Goal: Obtain resource: Obtain resource

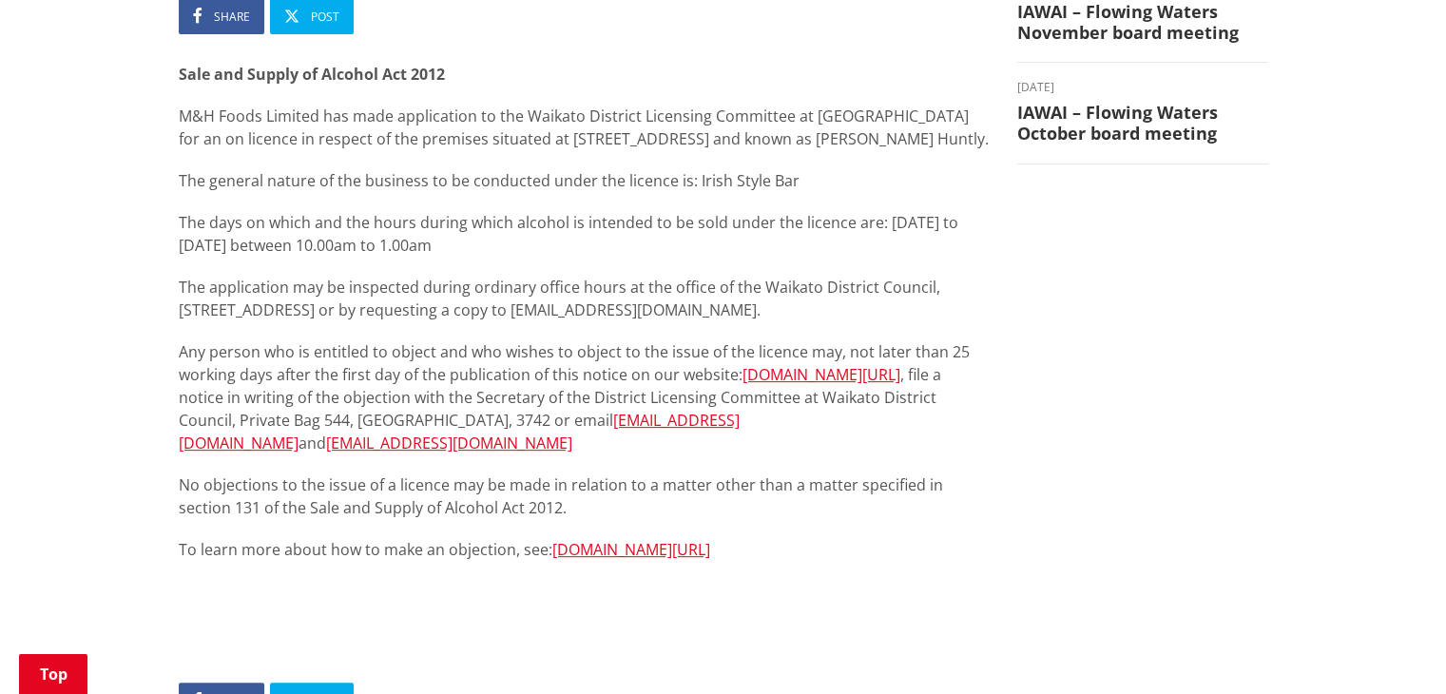
scroll to position [449, 0]
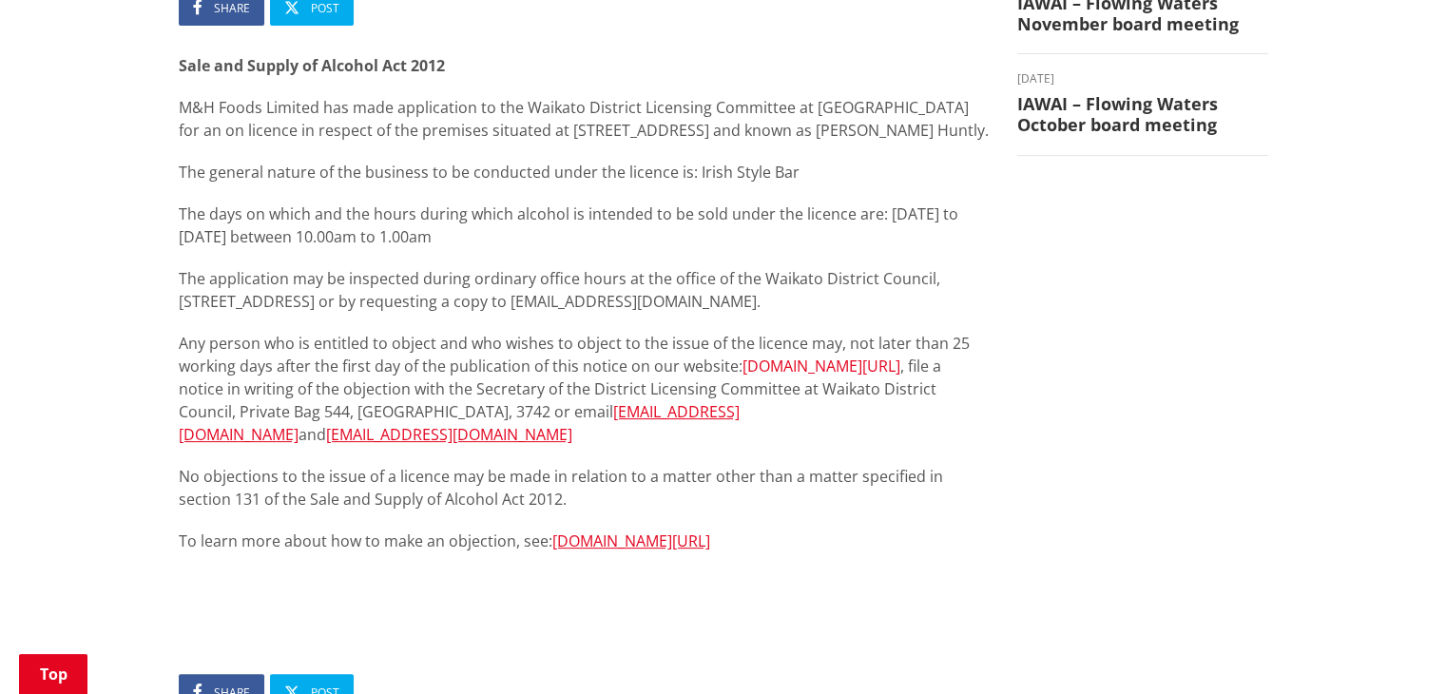
click at [813, 376] on link "www.waikatodistrict.govt.nz/services-facilities/food-and-alcohol/alcohol-licens…" at bounding box center [821, 366] width 158 height 21
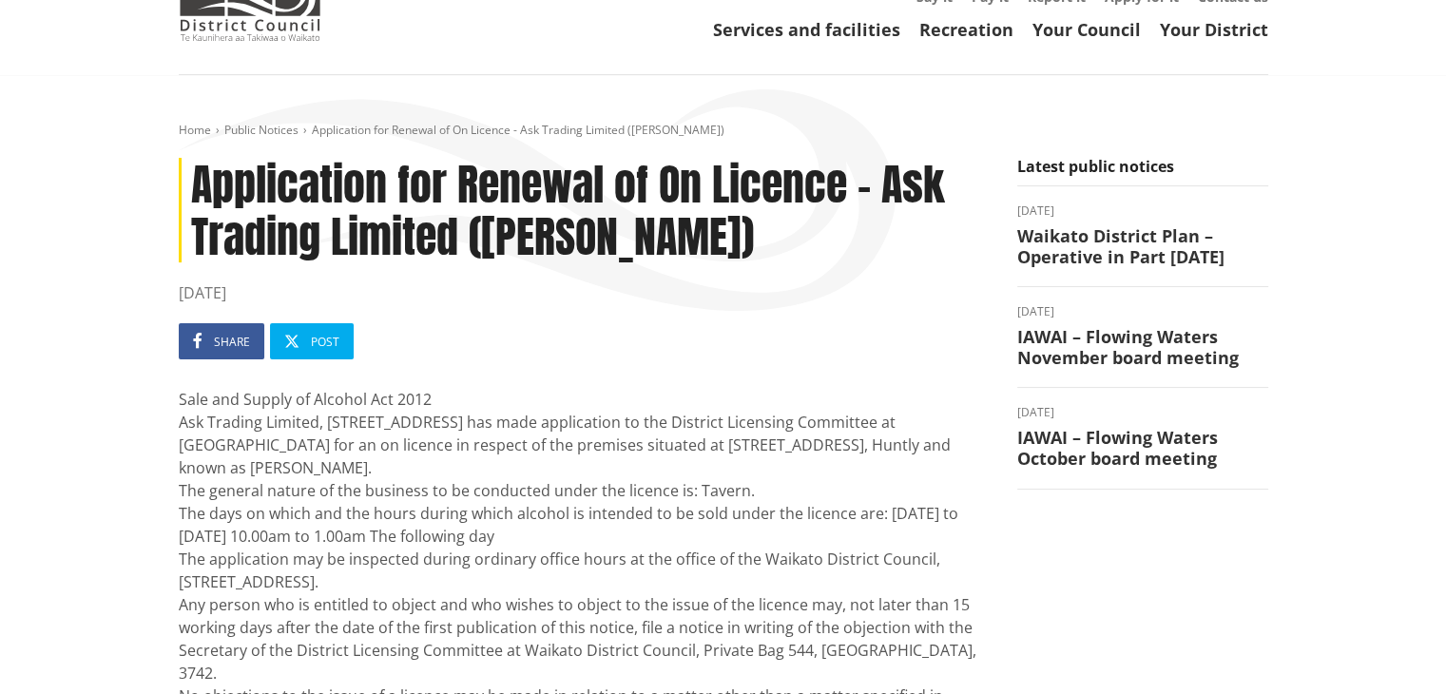
scroll to position [116, 0]
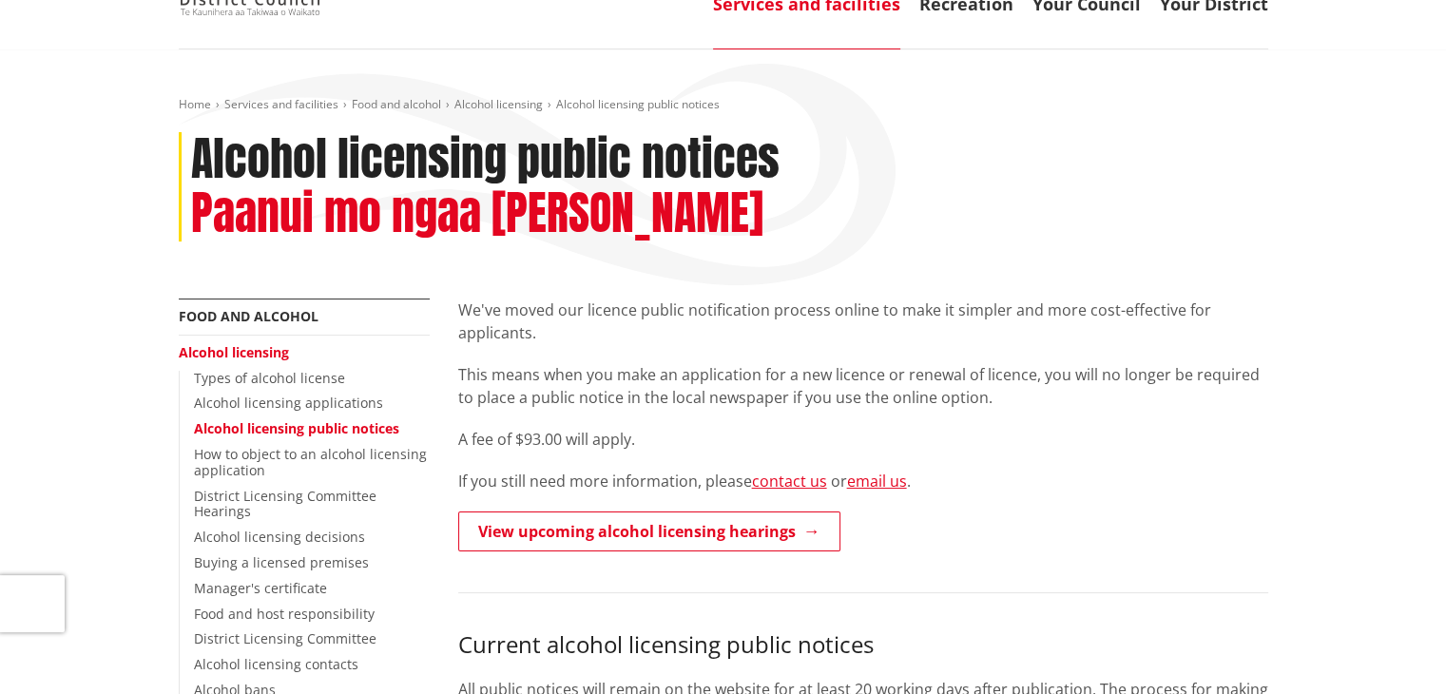
scroll to position [152, 0]
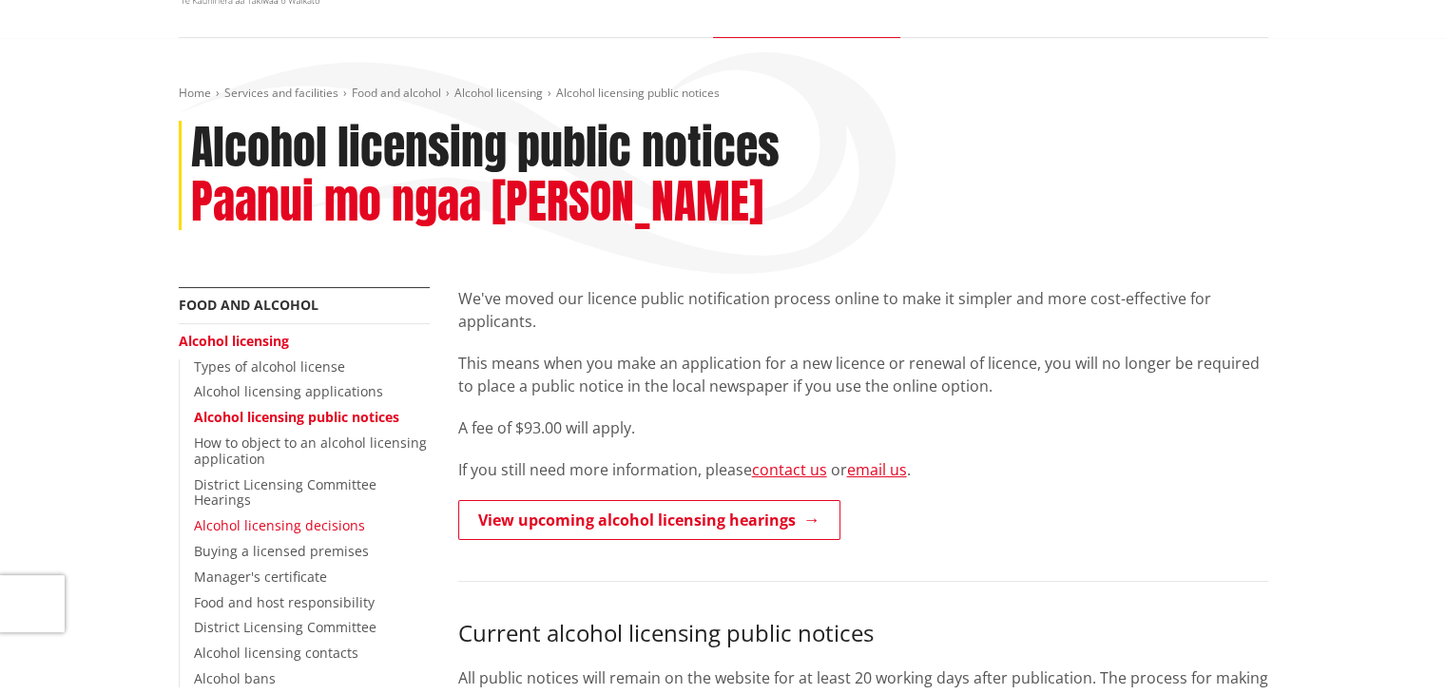
click at [299, 516] on link "Alcohol licensing decisions" at bounding box center [279, 525] width 171 height 18
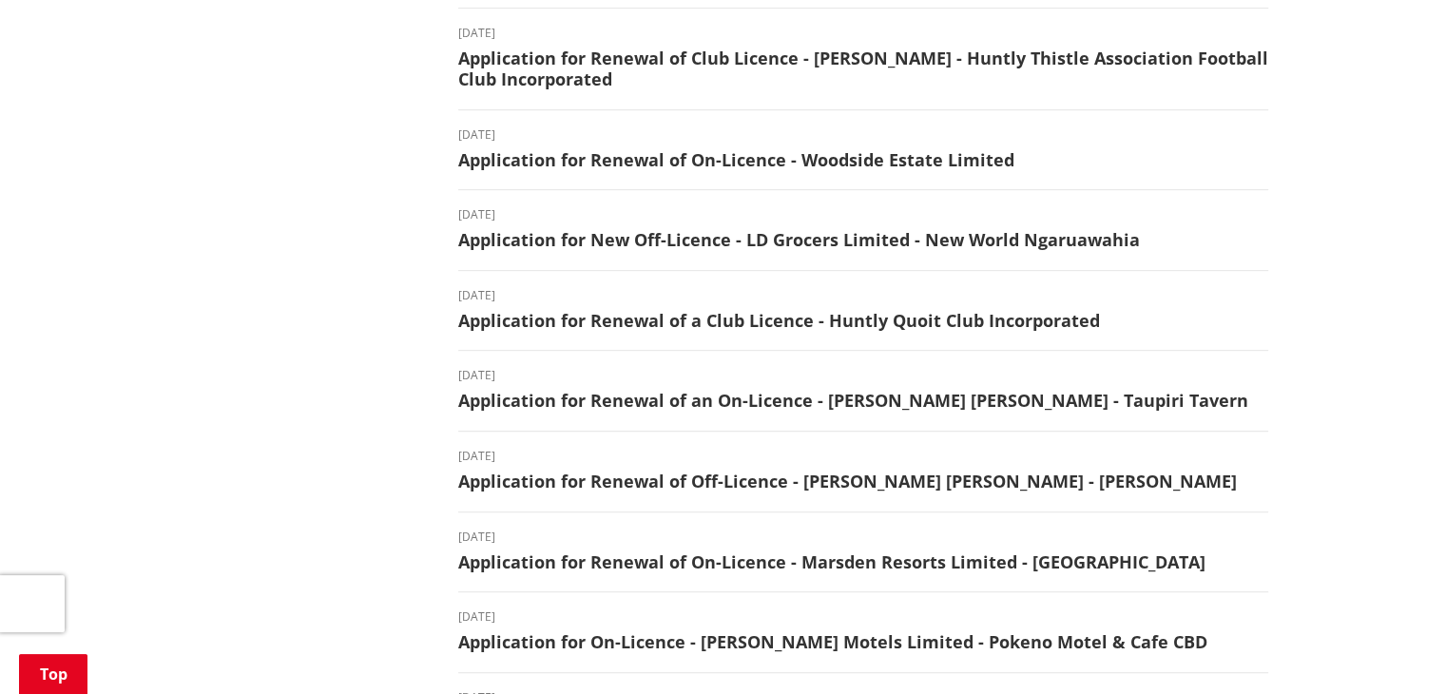
scroll to position [875, 0]
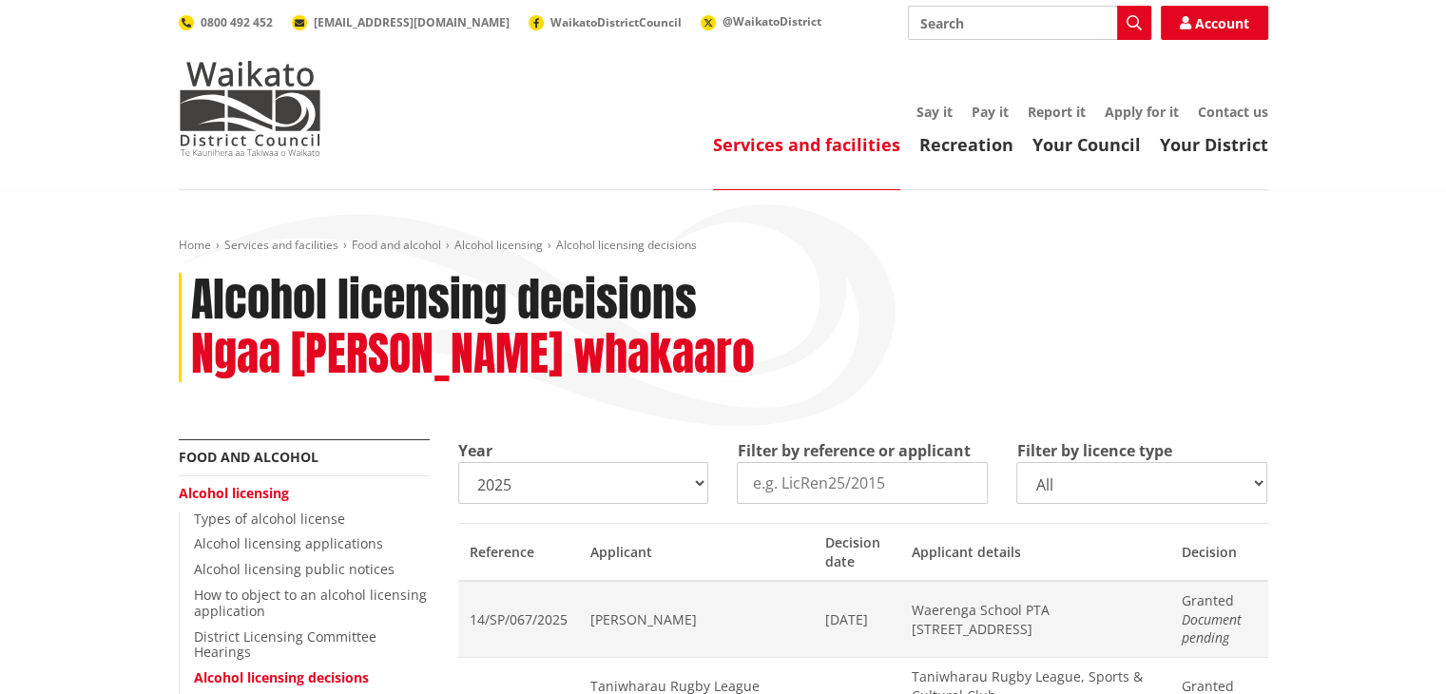
click at [700, 499] on select "2025 2024 2023 2022 2021 2020 2019 2018 2017 2016 2015 2014" at bounding box center [583, 483] width 251 height 42
select select "2022"
click at [458, 462] on select "2025 2024 2023 2022 2021 2020 2019 2018 2017 2016 2015 2014" at bounding box center [583, 483] width 251 height 42
click at [901, 487] on input "Filter by reference or applicant" at bounding box center [862, 483] width 251 height 42
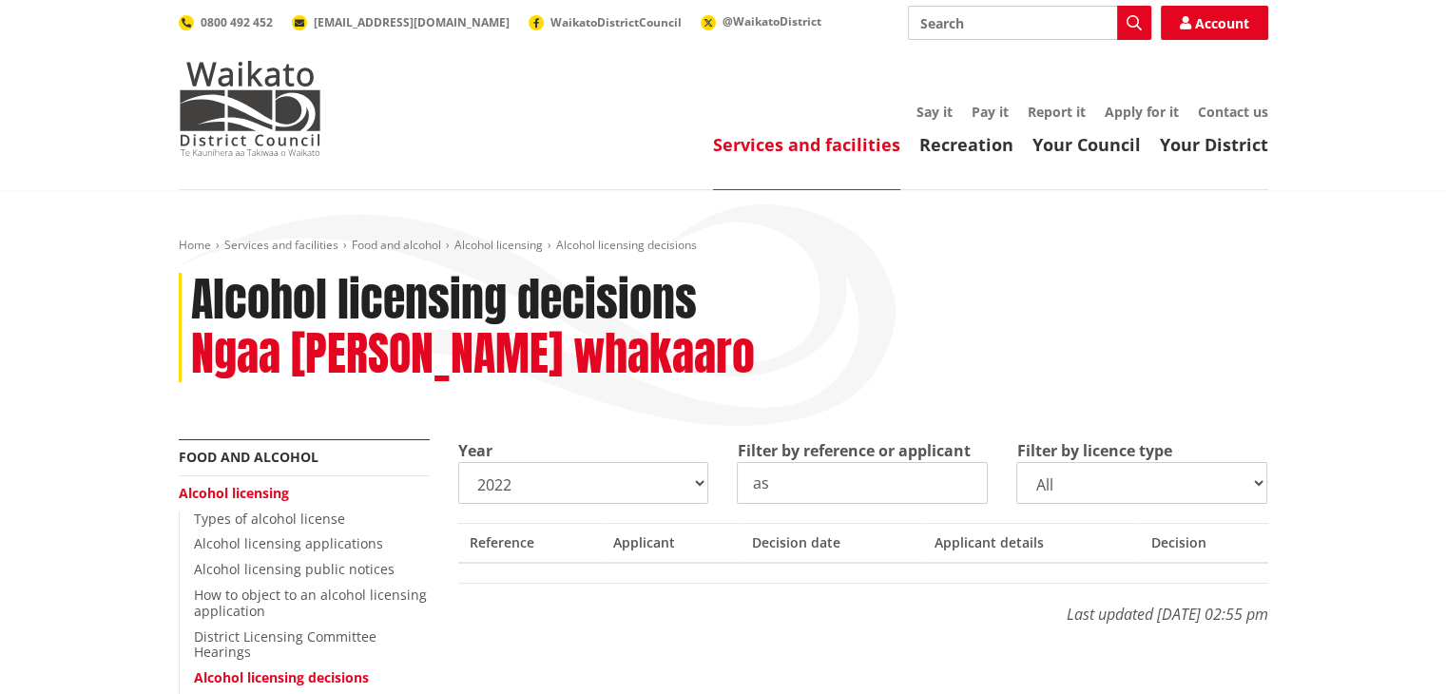
type input "a"
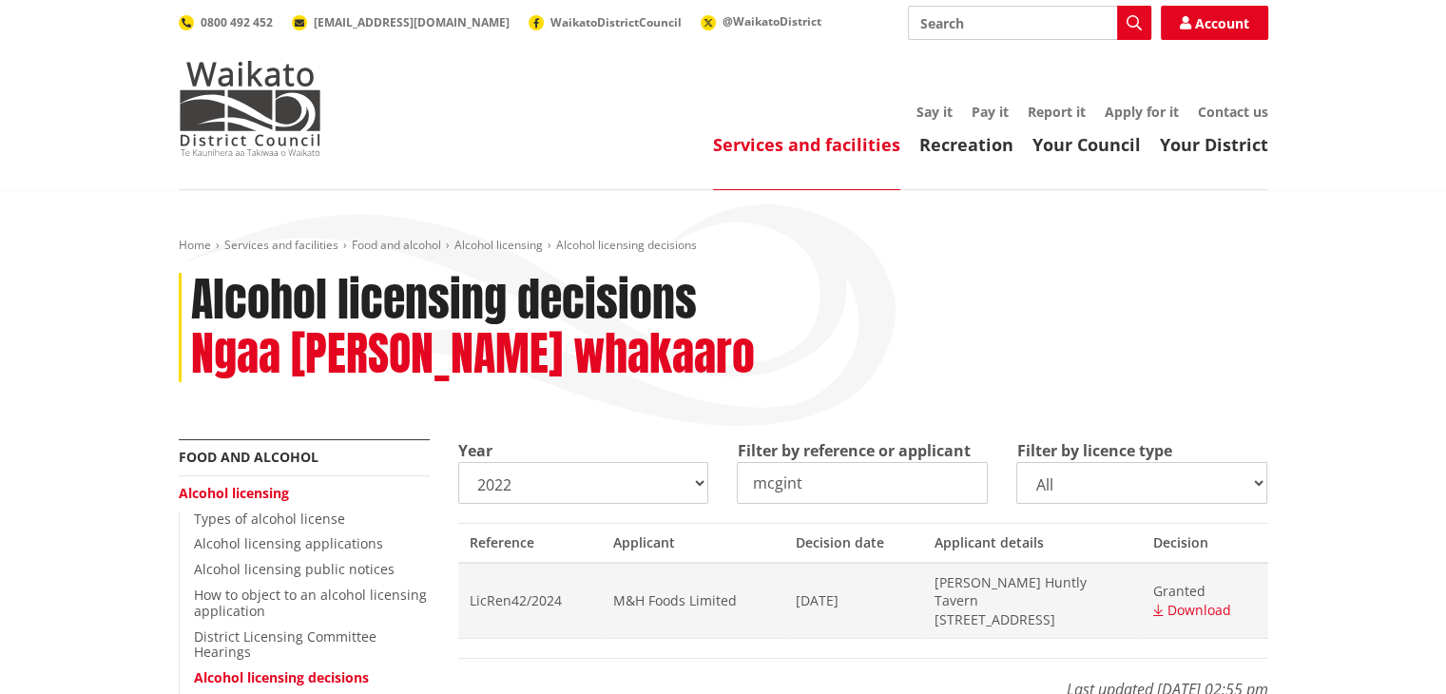
type input "[PERSON_NAME]"
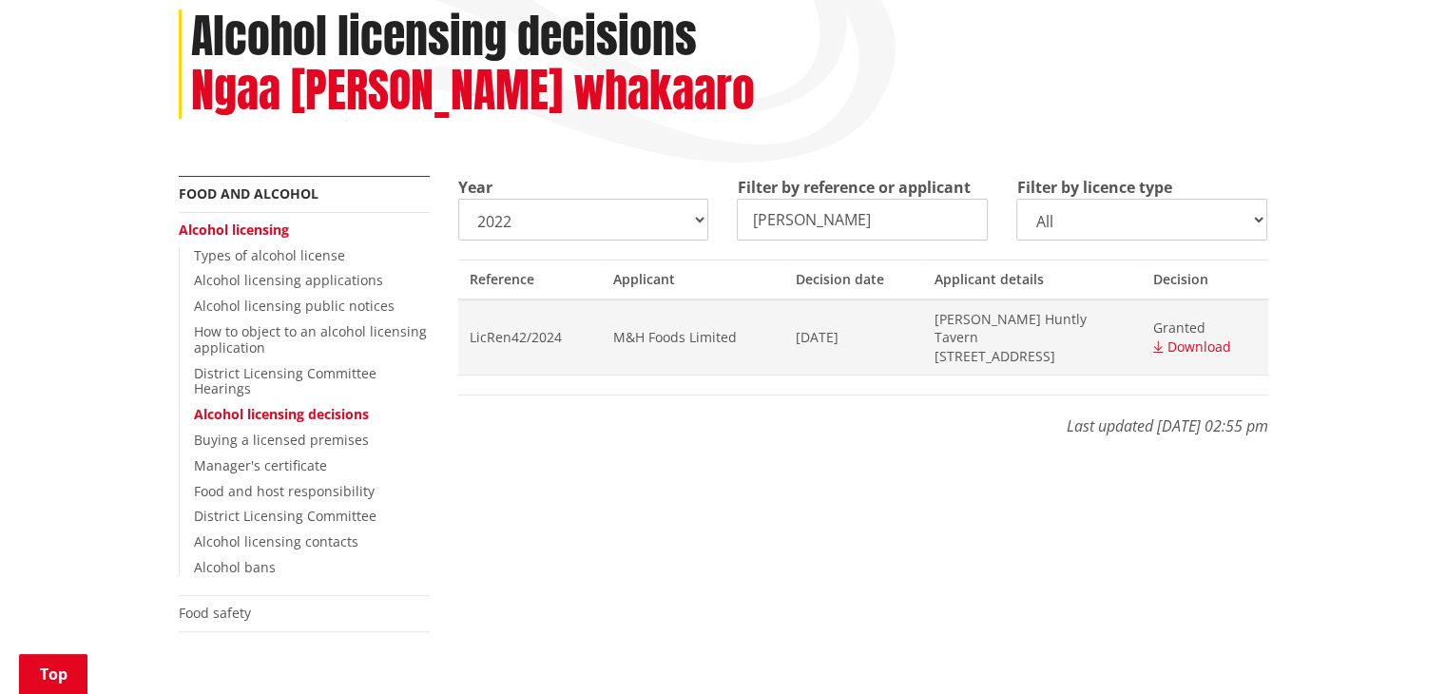
scroll to position [267, 0]
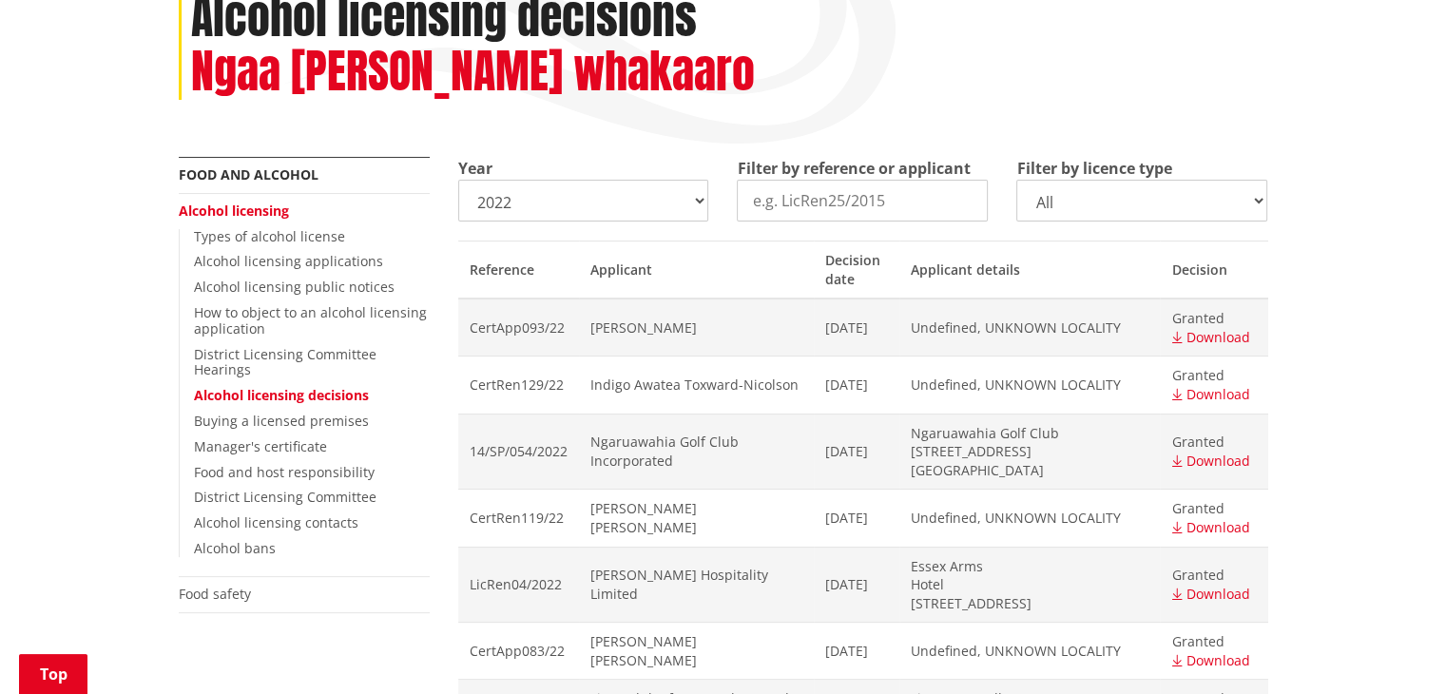
scroll to position [300, 0]
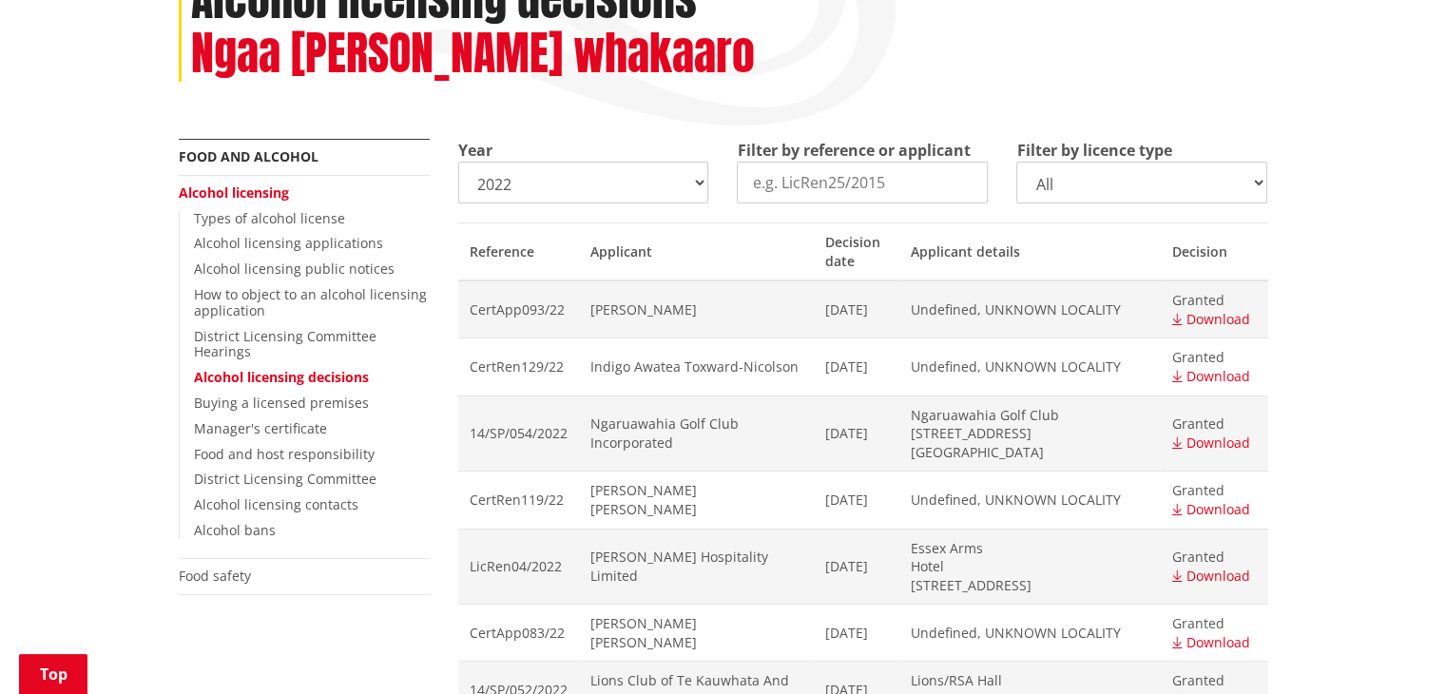
click at [897, 175] on input "Filter by reference or applicant" at bounding box center [862, 183] width 251 height 42
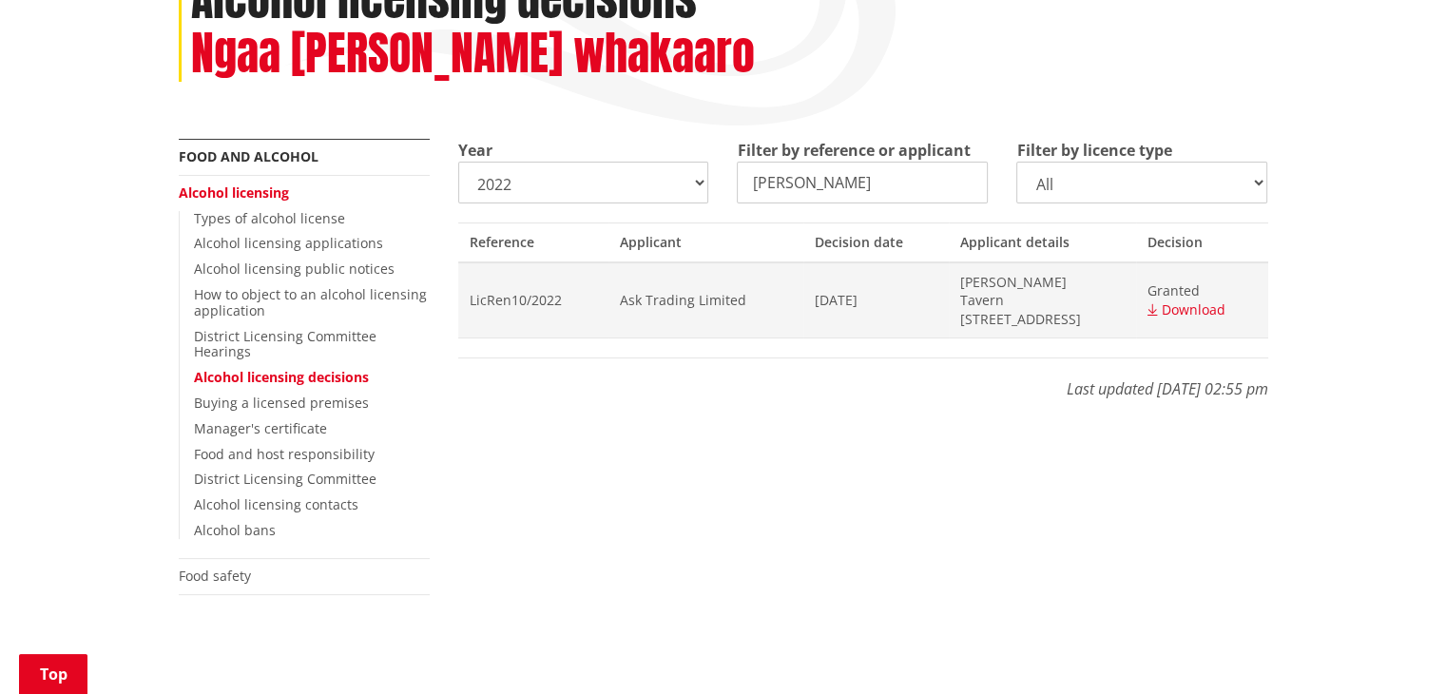
type input "[PERSON_NAME]"
click at [1200, 317] on span "Download" at bounding box center [1194, 309] width 64 height 18
click at [879, 185] on input "[PERSON_NAME]" at bounding box center [862, 183] width 251 height 42
click at [563, 181] on select "2025 2024 2023 2022 2021 2020 2019 2018 2017 2016 2015 2014" at bounding box center [583, 183] width 251 height 42
select select "2025"
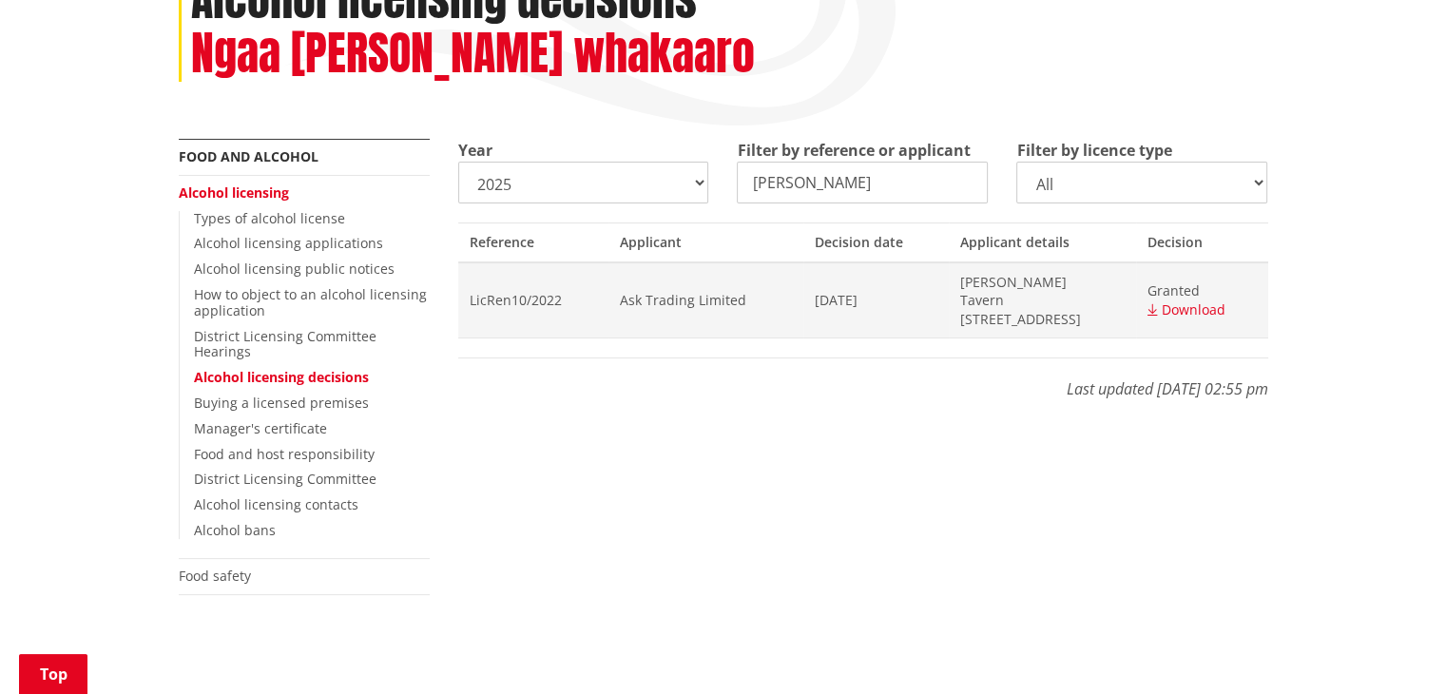
click at [458, 162] on select "2025 2024 2023 2022 2021 2020 2019 2018 2017 2016 2015 2014" at bounding box center [583, 183] width 251 height 42
click at [1015, 491] on div "More from this section Food and alcohol Alcohol licensing Types of alcohol lice…" at bounding box center [723, 391] width 1118 height 504
click at [892, 180] on input "[PERSON_NAME]" at bounding box center [862, 183] width 251 height 42
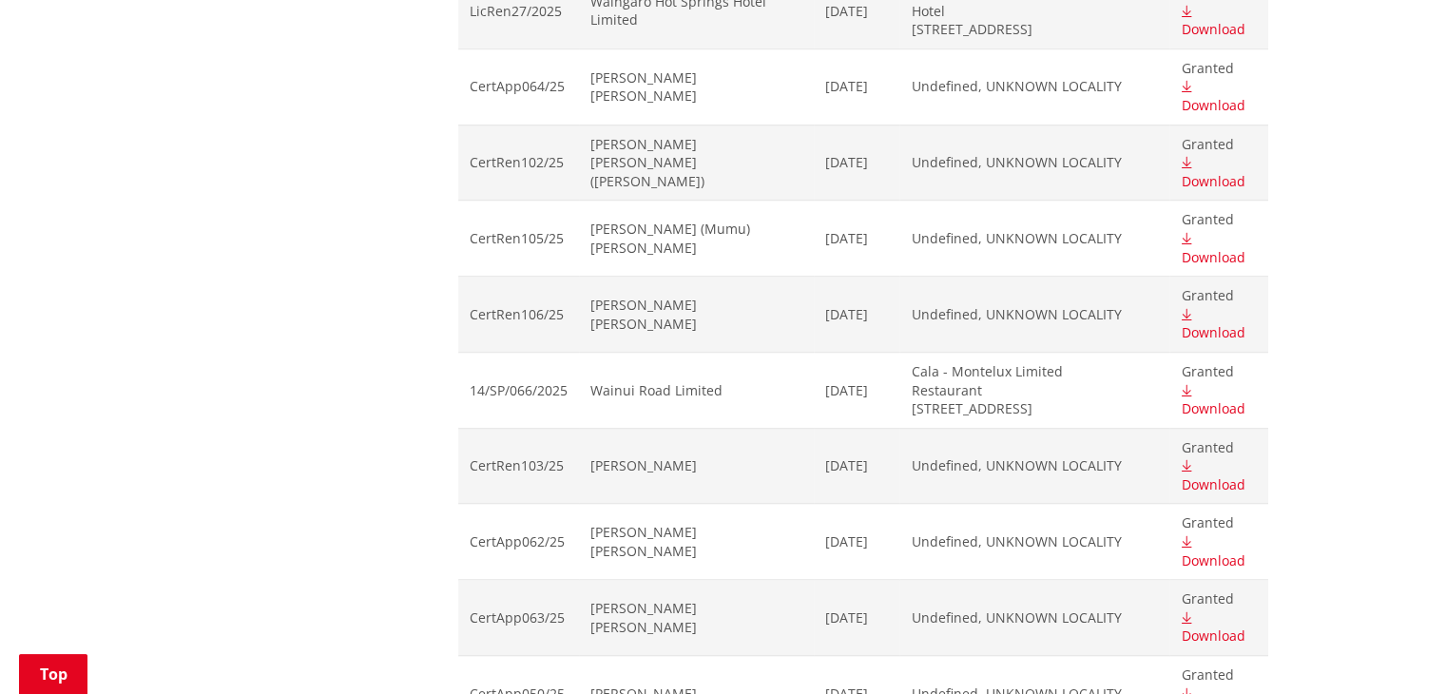
scroll to position [1274, 0]
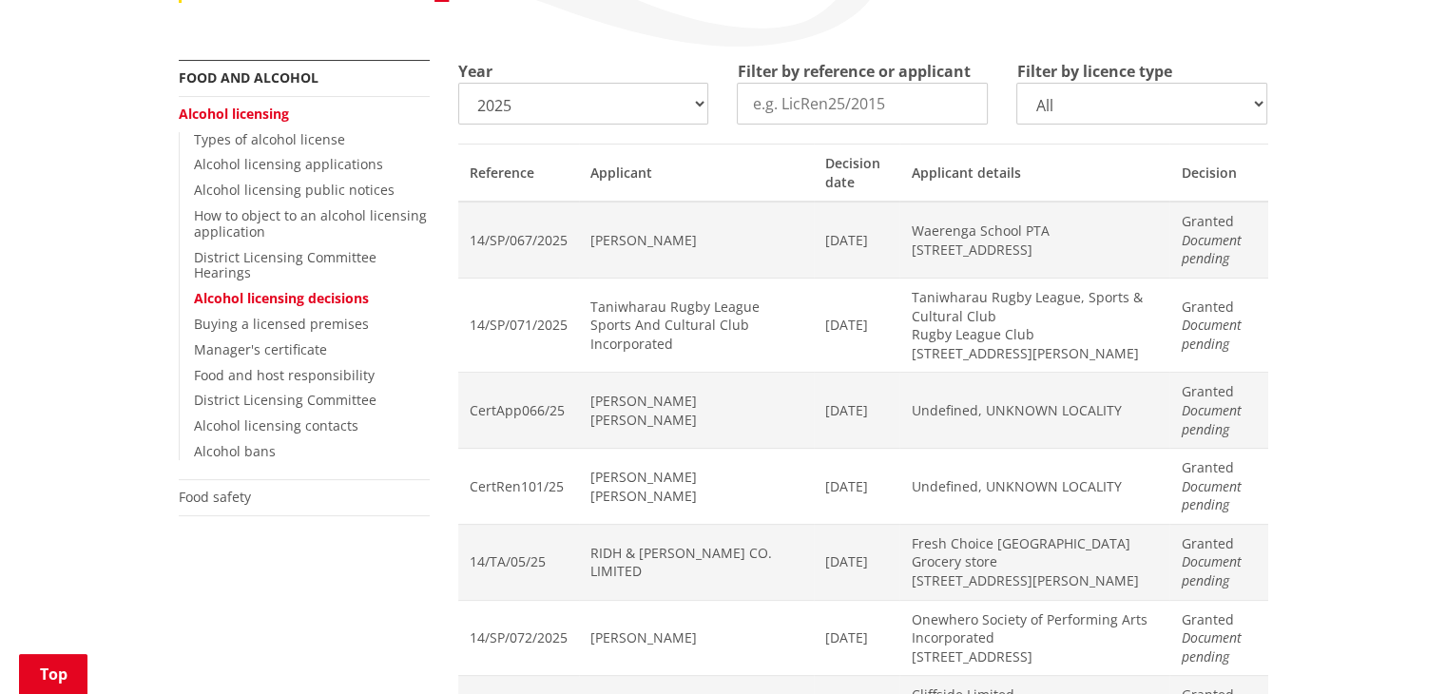
scroll to position [0, 0]
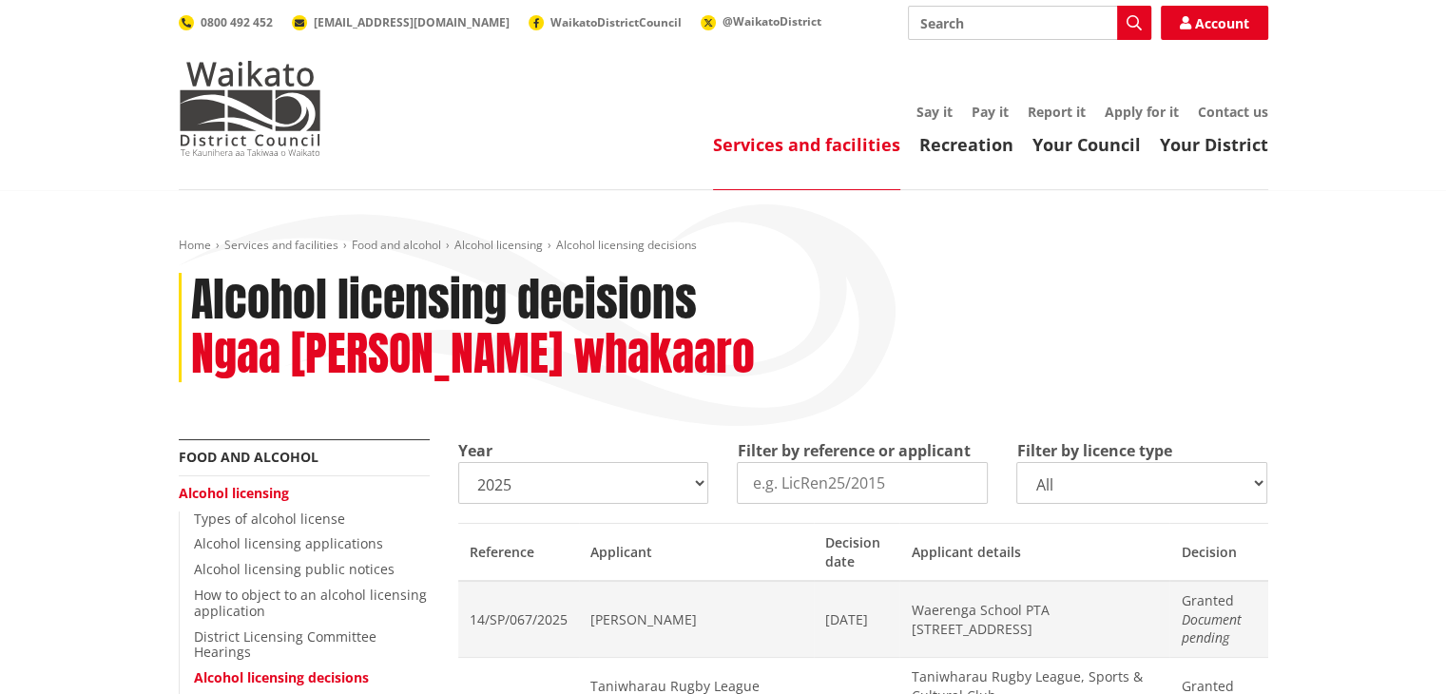
click at [695, 482] on select "2025 2024 2023 2022 2021 2020 2019 2018 2017 2016 2015 2014" at bounding box center [583, 483] width 251 height 42
select select "2024"
click at [458, 462] on select "2025 2024 2023 2022 2021 2020 2019 2018 2017 2016 2015 2014" at bounding box center [583, 483] width 251 height 42
click at [844, 486] on input "Filter by reference or applicant" at bounding box center [862, 483] width 251 height 42
type input "[PERSON_NAME]"
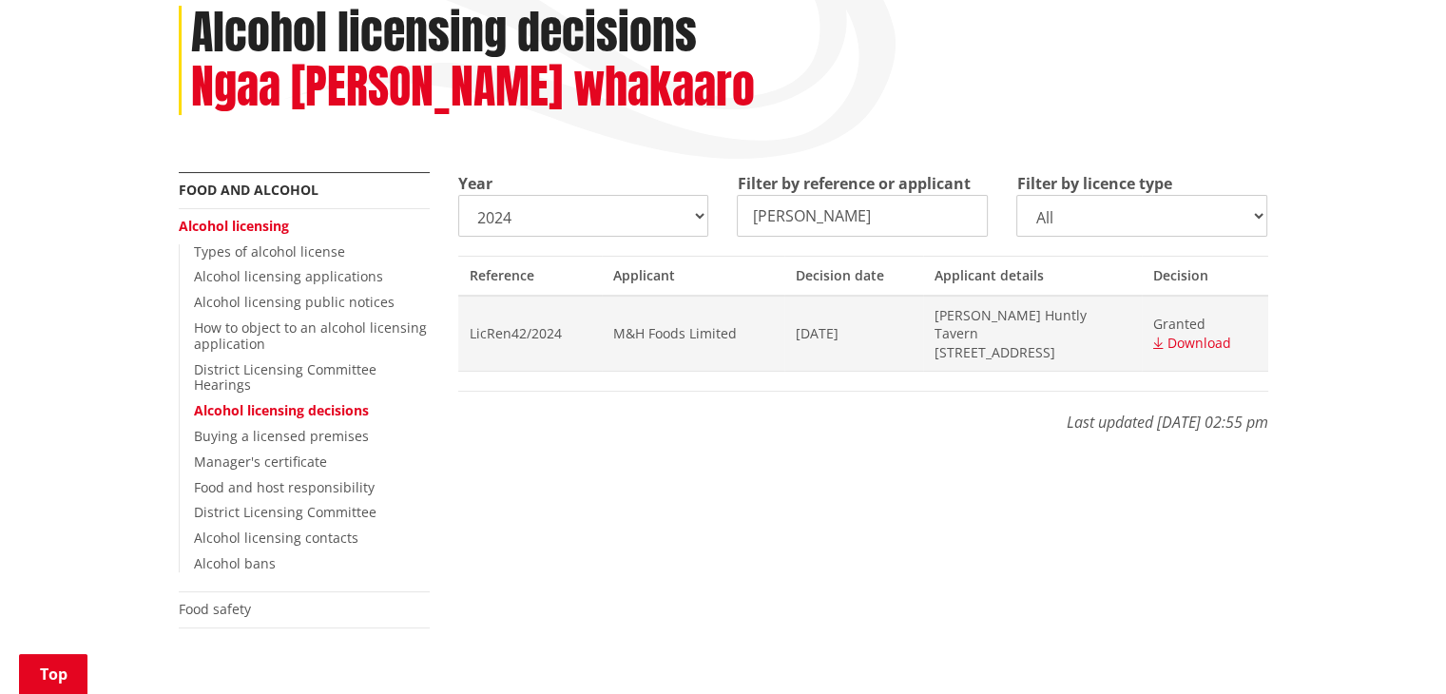
scroll to position [273, 0]
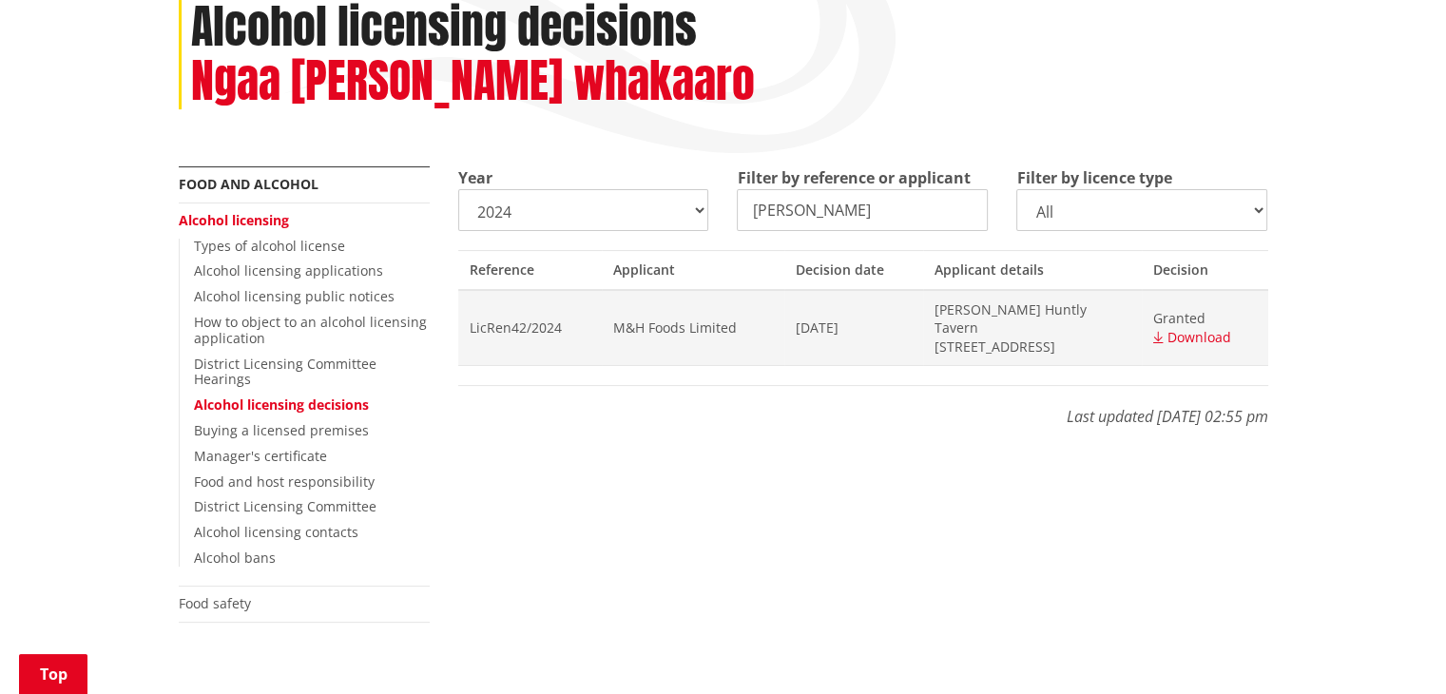
click at [1192, 336] on span "Download" at bounding box center [1199, 337] width 64 height 18
